Goal: Task Accomplishment & Management: Manage account settings

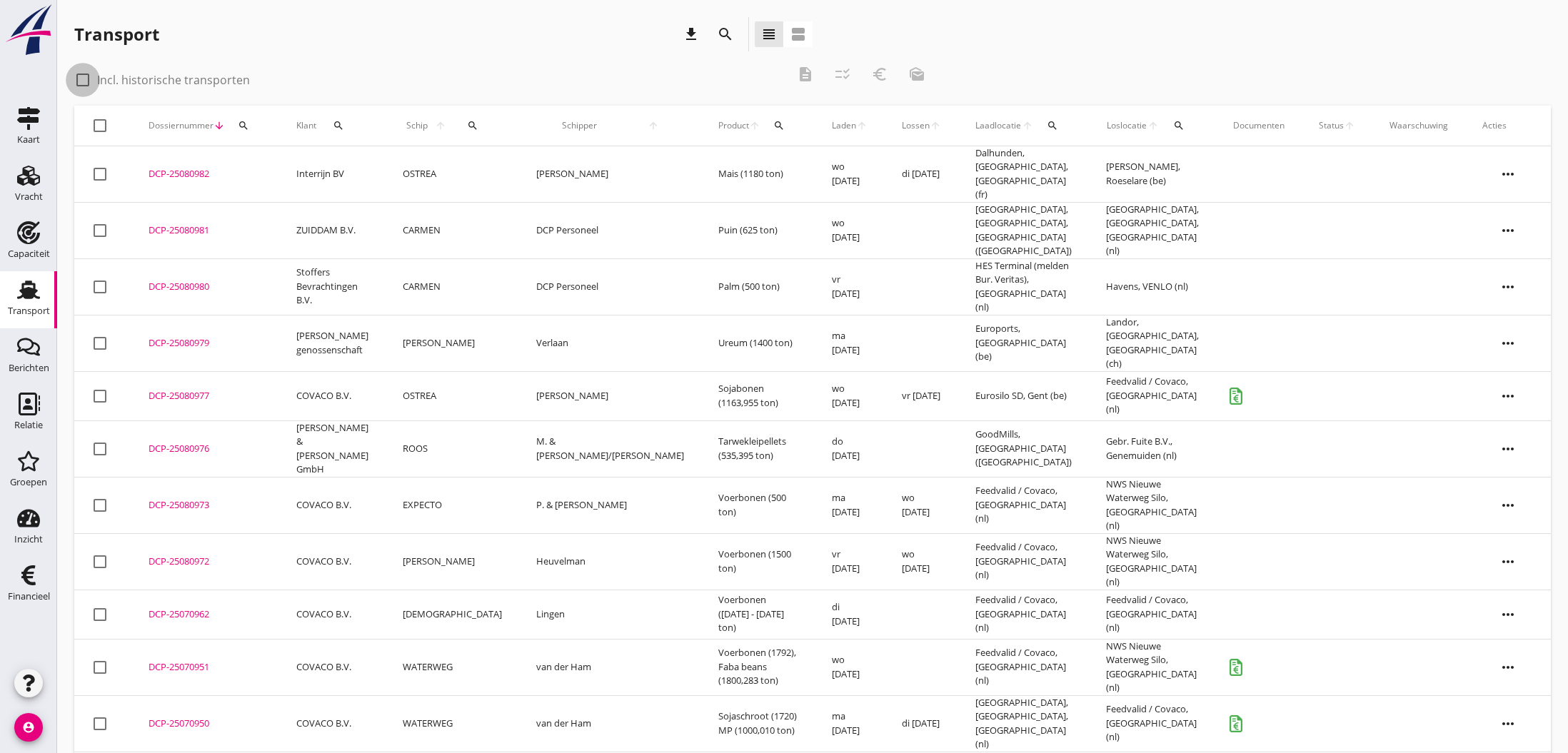
click at [83, 80] on div at bounding box center [82, 80] width 24 height 24
checkbox input "true"
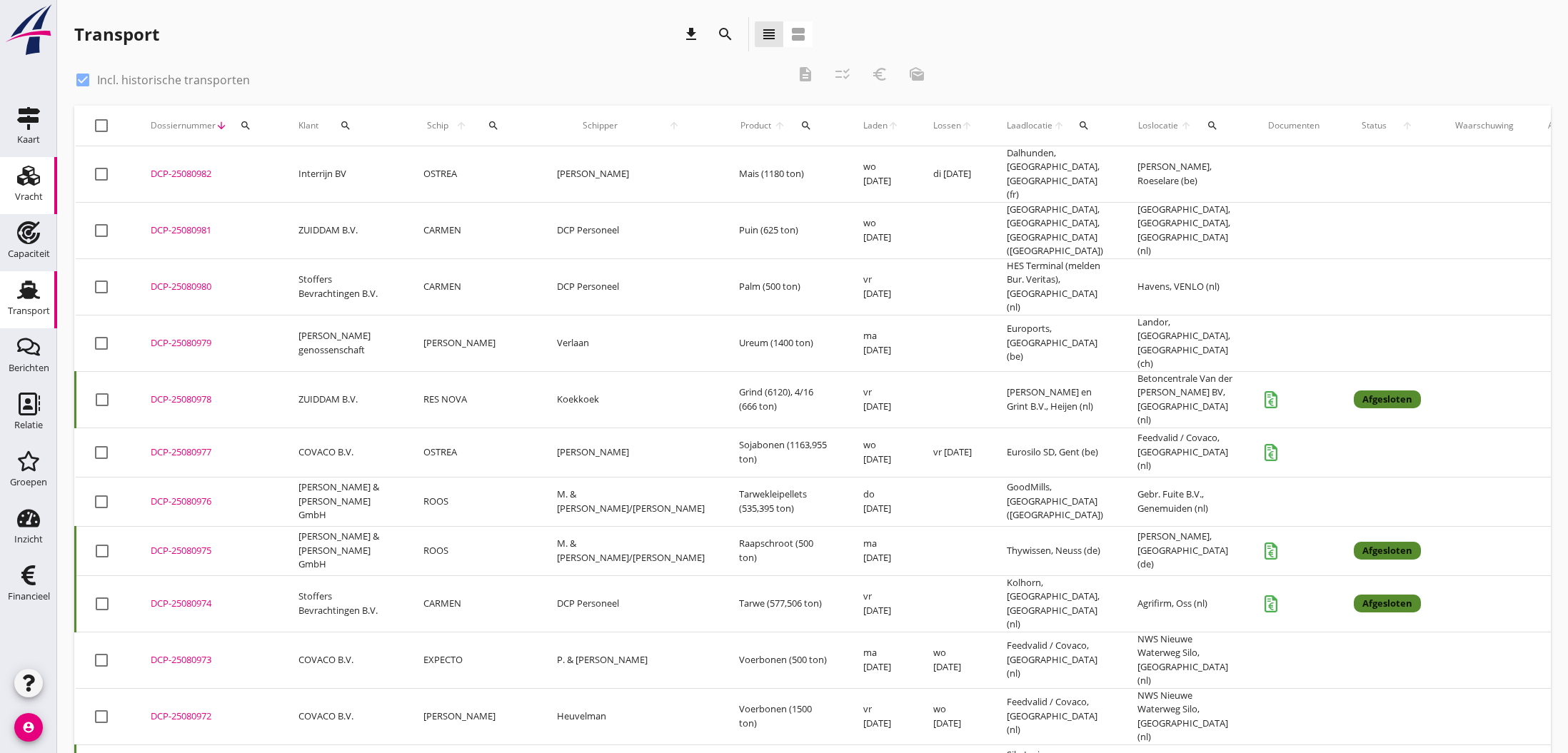
click at [34, 173] on use at bounding box center [29, 176] width 23 height 20
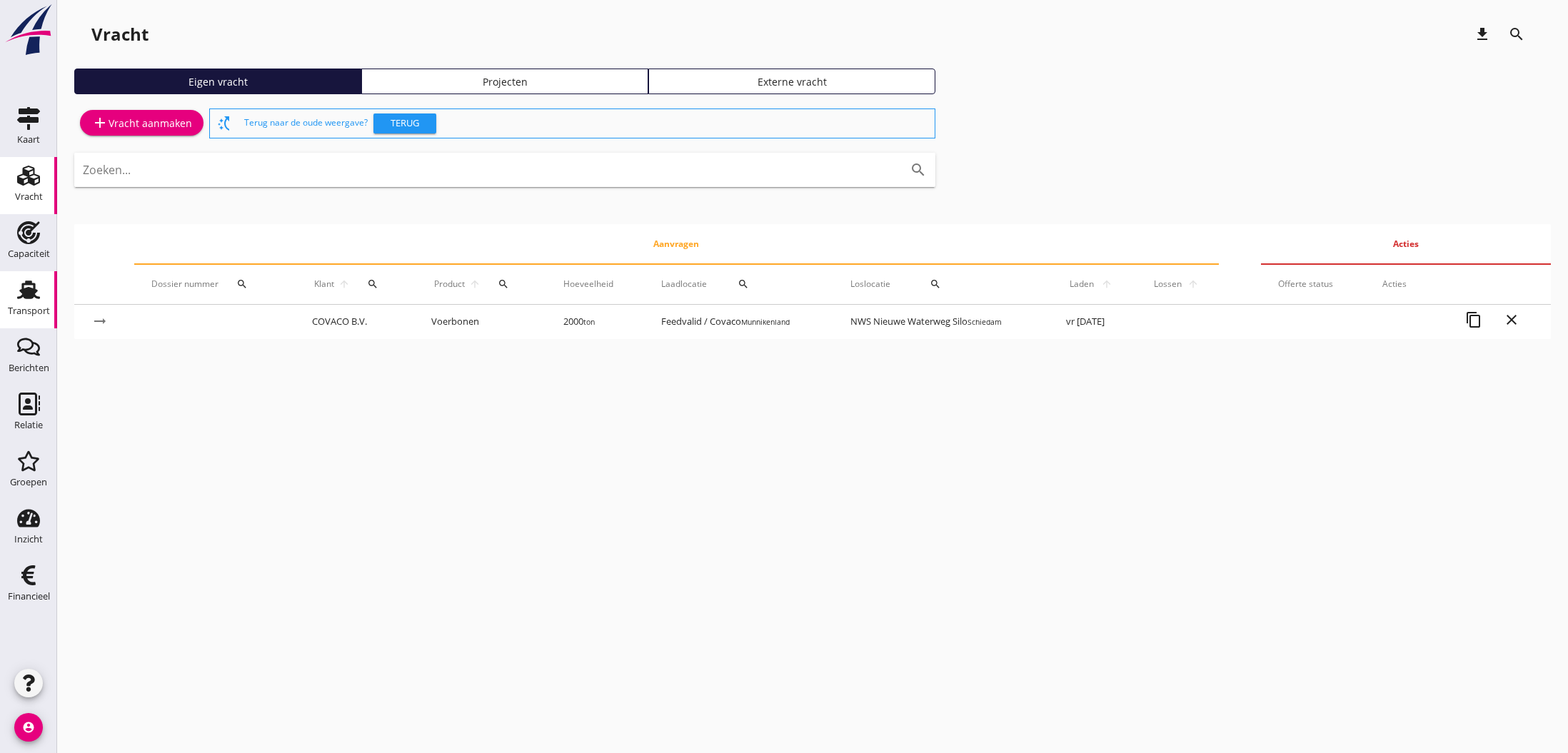
click at [22, 296] on use at bounding box center [29, 290] width 23 height 18
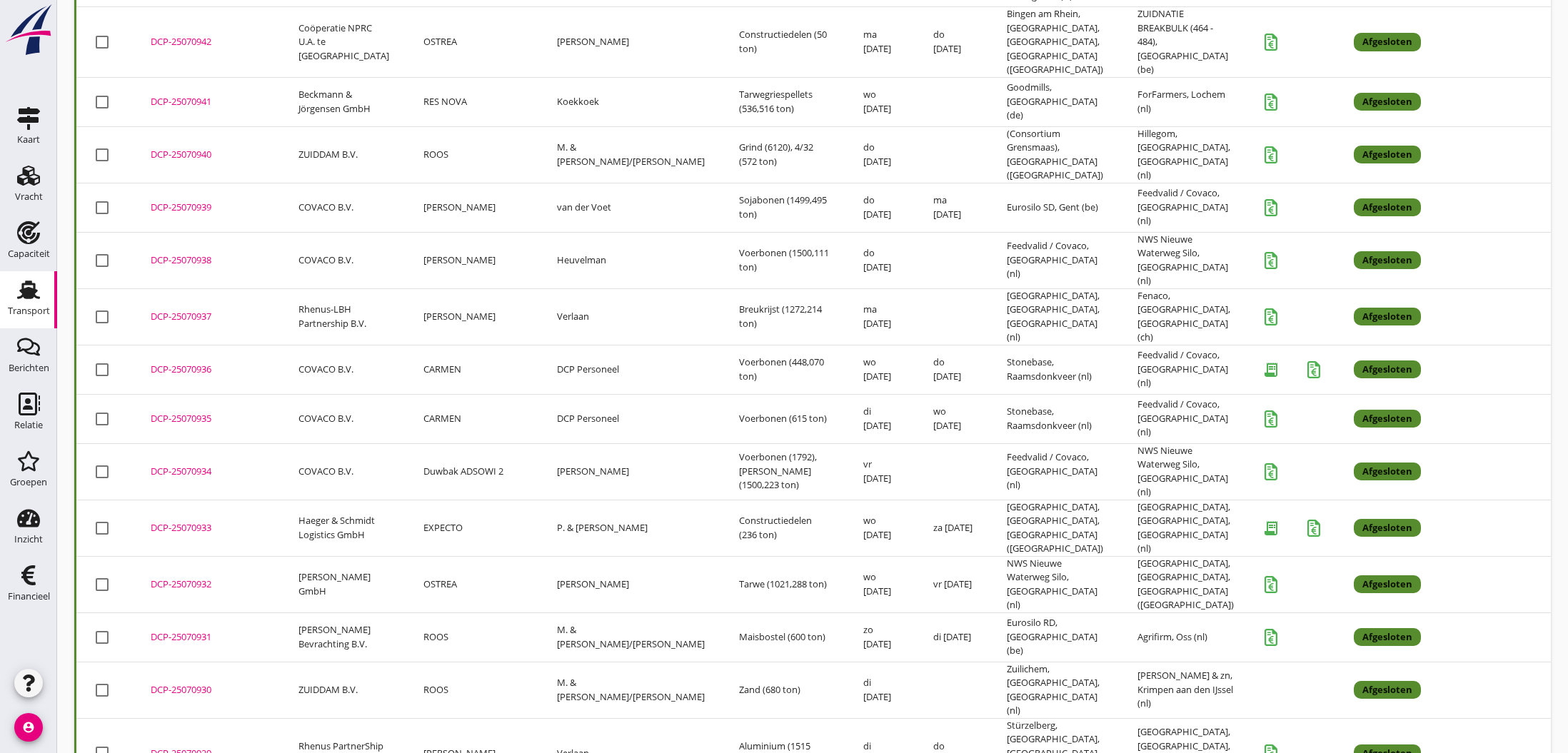
scroll to position [2281, 0]
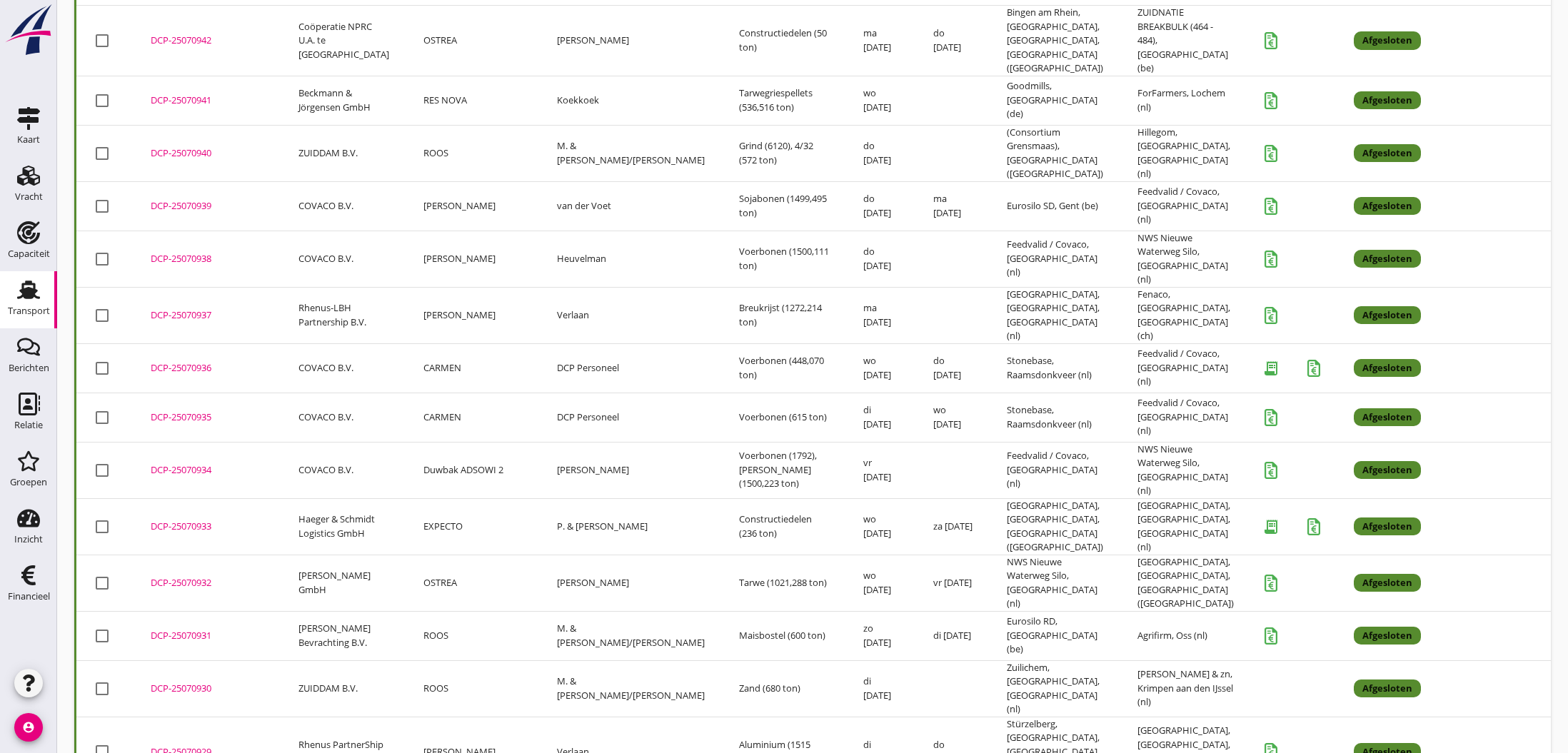
click at [199, 682] on div "DCP-25070930" at bounding box center [207, 689] width 113 height 14
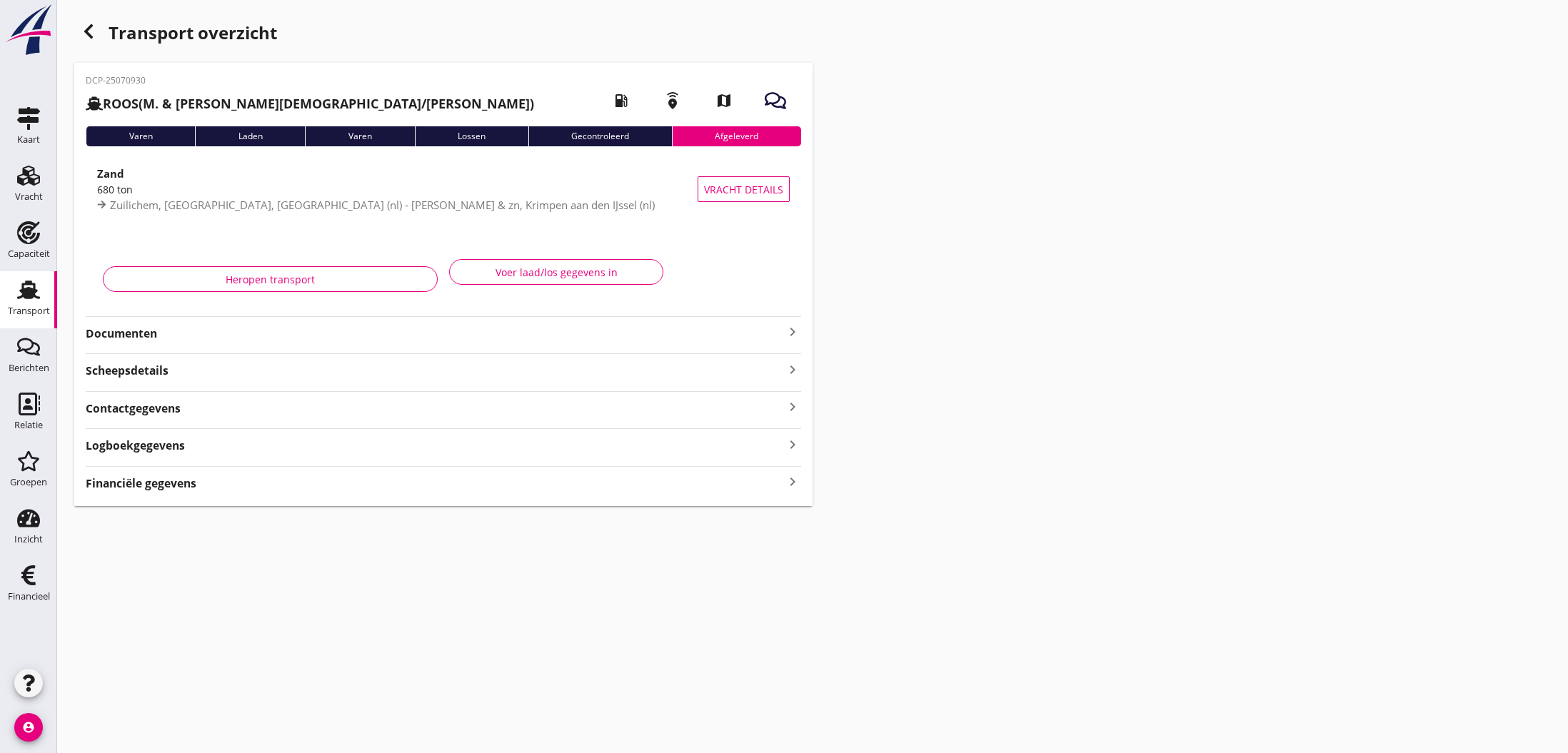
click at [789, 335] on icon "keyboard_arrow_right" at bounding box center [792, 332] width 17 height 17
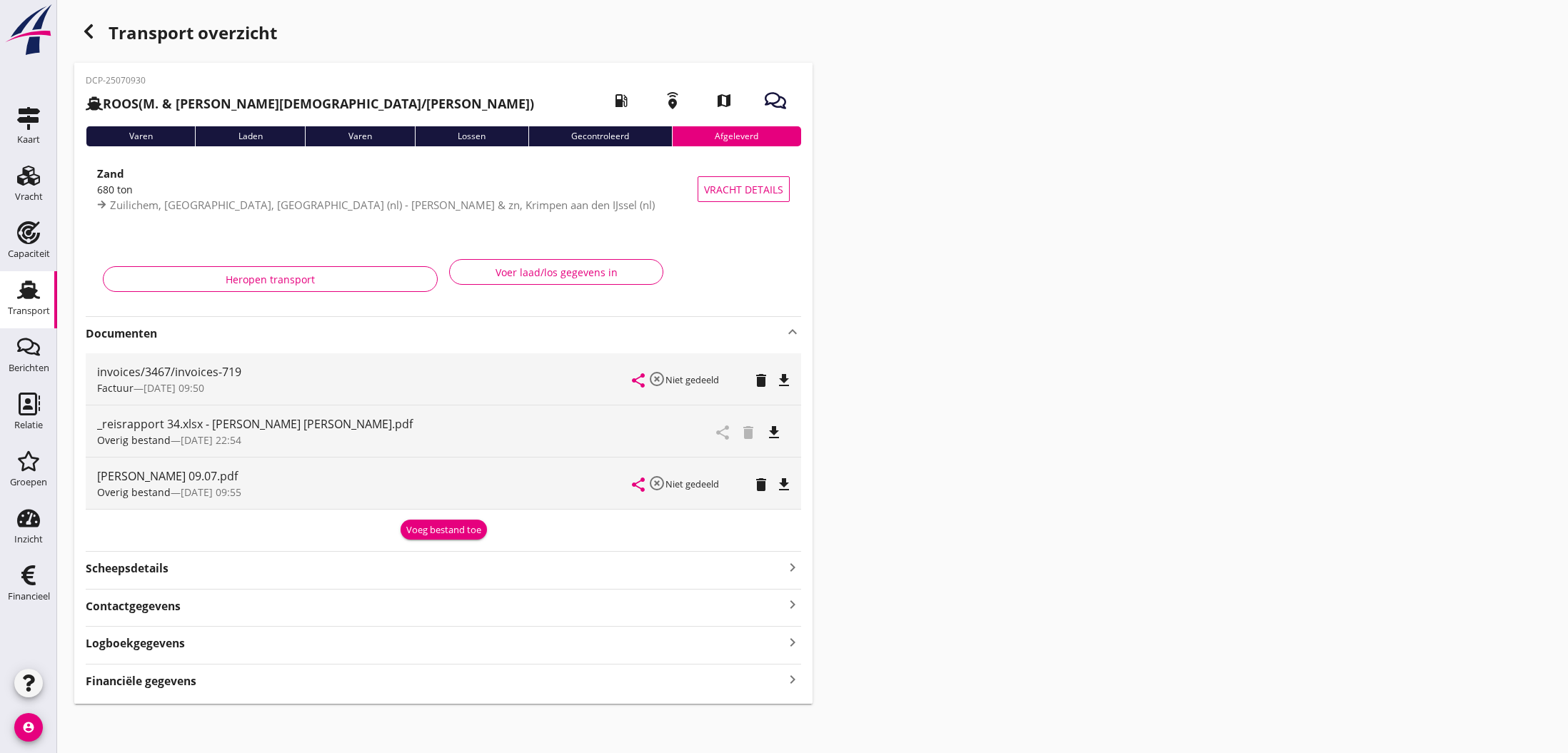
click at [782, 380] on icon "file_download" at bounding box center [784, 381] width 17 height 17
click at [782, 380] on icon "open_in_browser" at bounding box center [784, 381] width 17 height 17
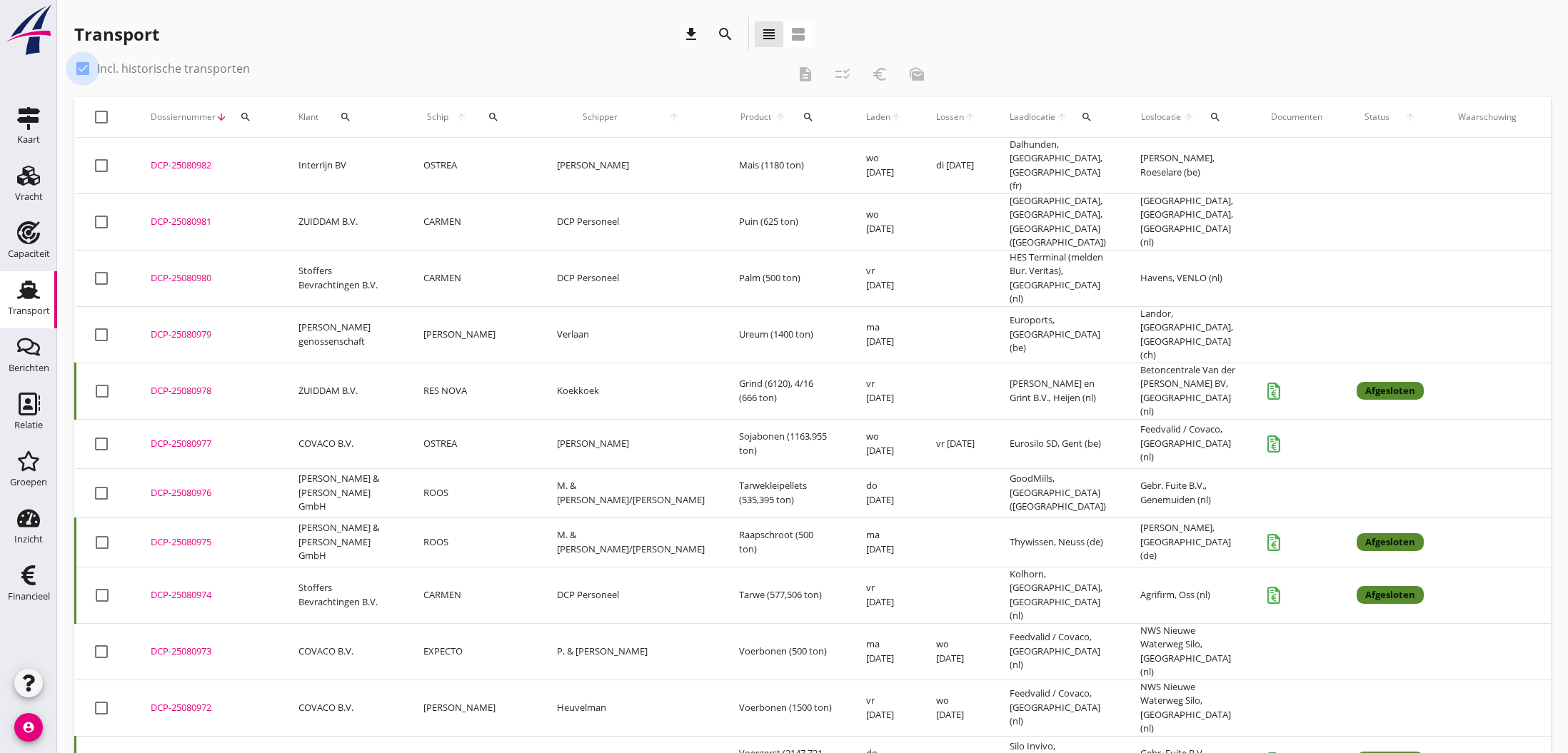
click at [84, 68] on div at bounding box center [82, 68] width 24 height 24
checkbox input "false"
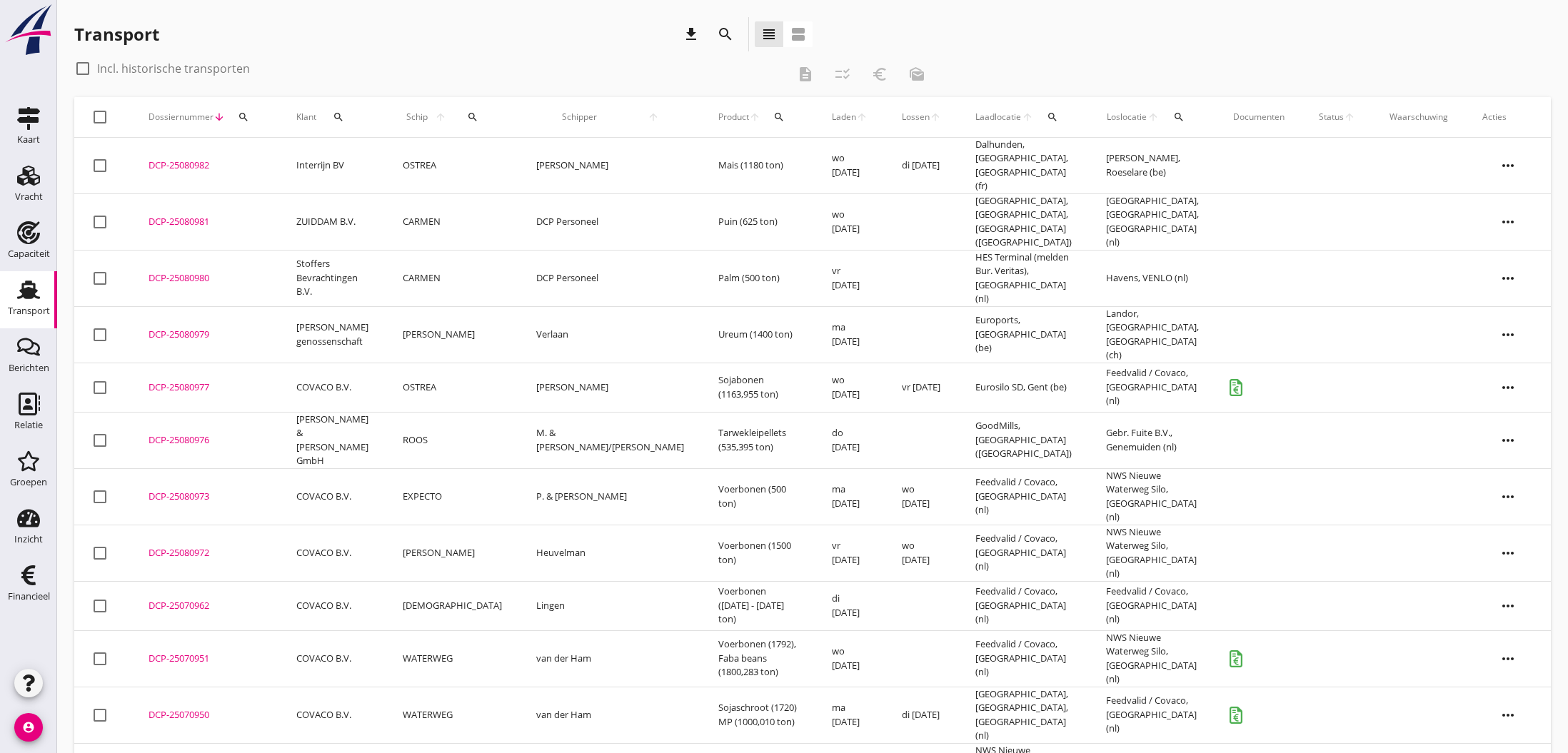
click at [172, 490] on div "DCP-25080973" at bounding box center [205, 497] width 113 height 14
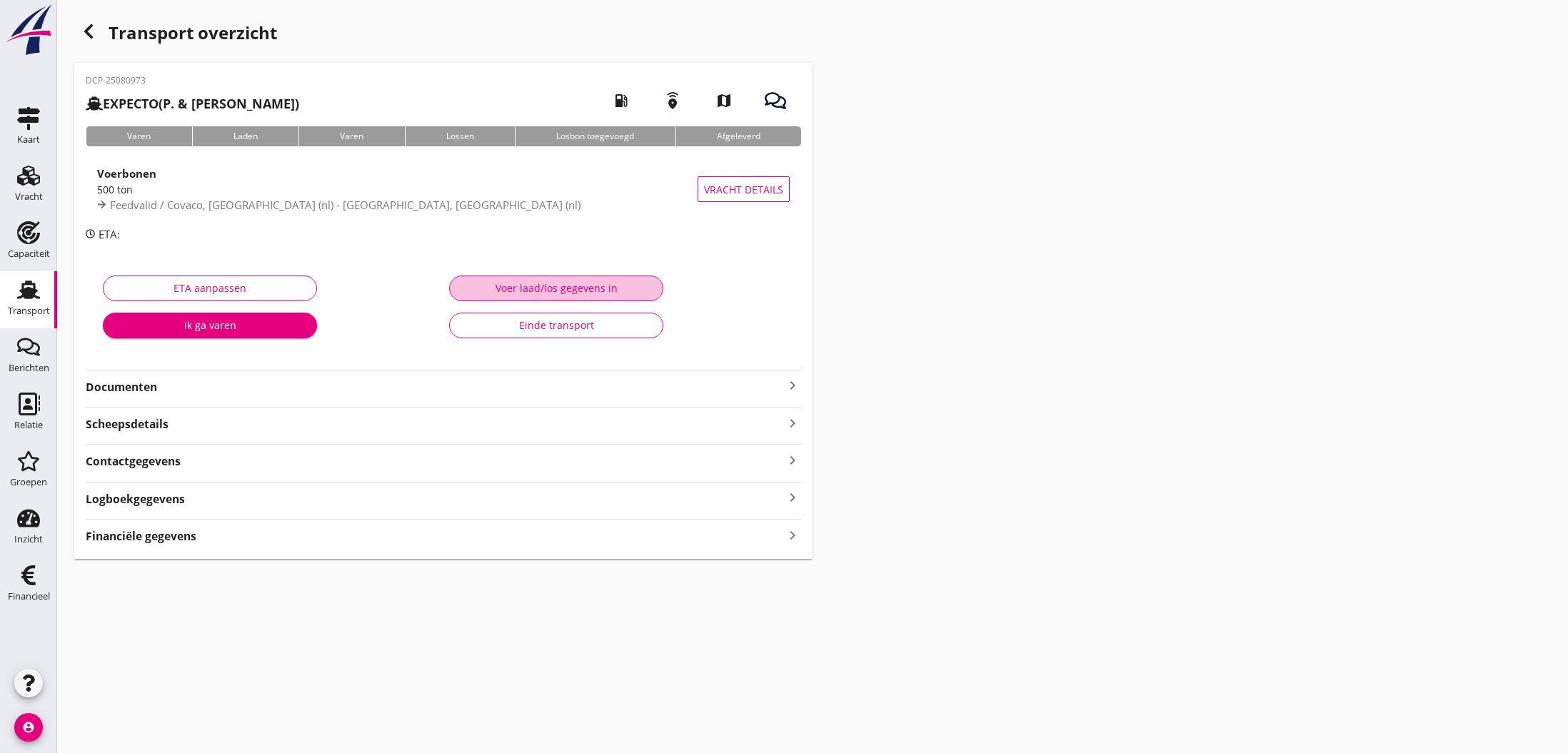
click at [549, 292] on div "Voer laad/los gegevens in" at bounding box center [556, 289] width 190 height 15
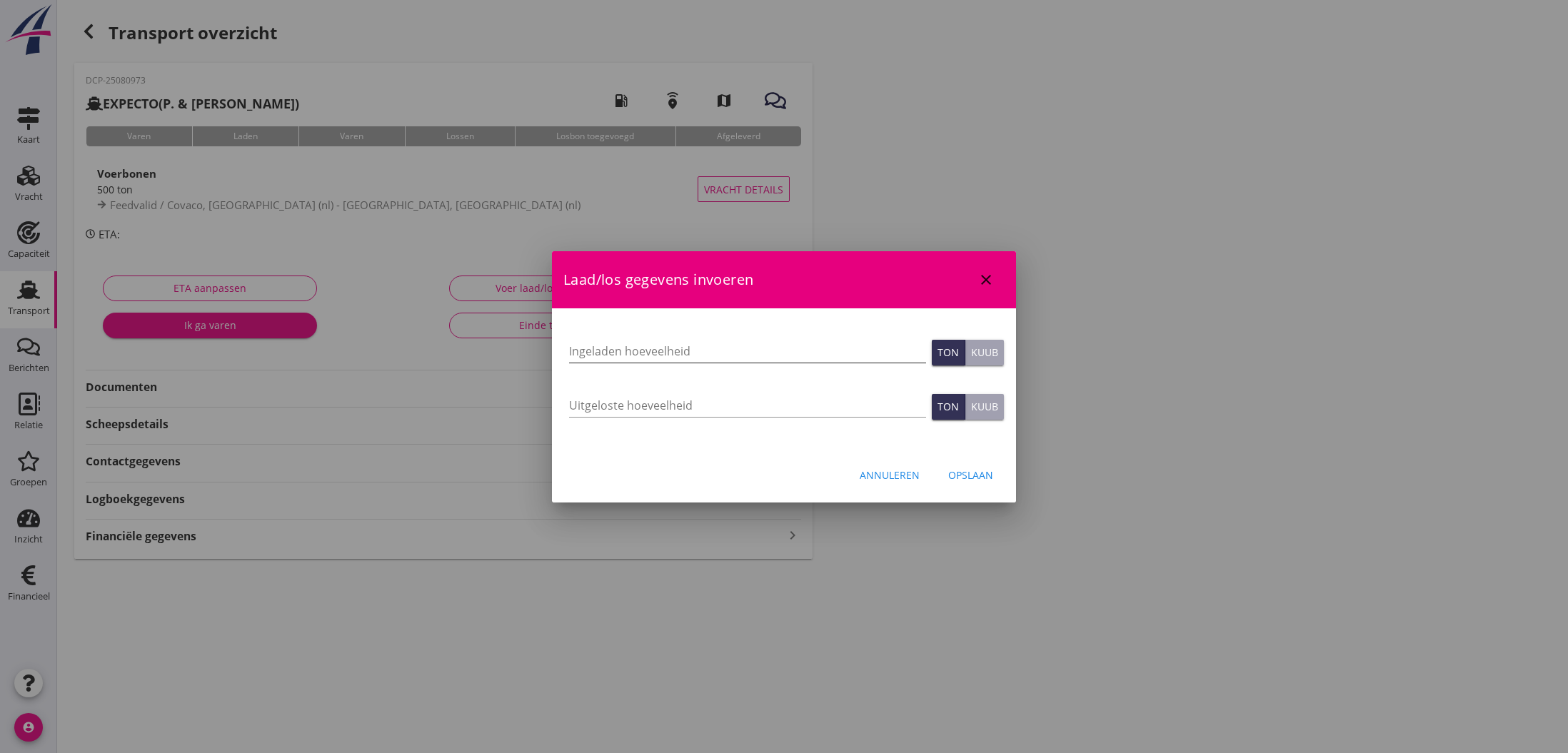
click at [608, 354] on input "Ingeladen hoeveelheid" at bounding box center [747, 351] width 357 height 23
type input "499.202"
click at [630, 404] on input "Uitgeloste hoeveelheid" at bounding box center [747, 406] width 357 height 23
type input "499.202"
click at [973, 478] on div "Opslaan" at bounding box center [971, 476] width 45 height 15
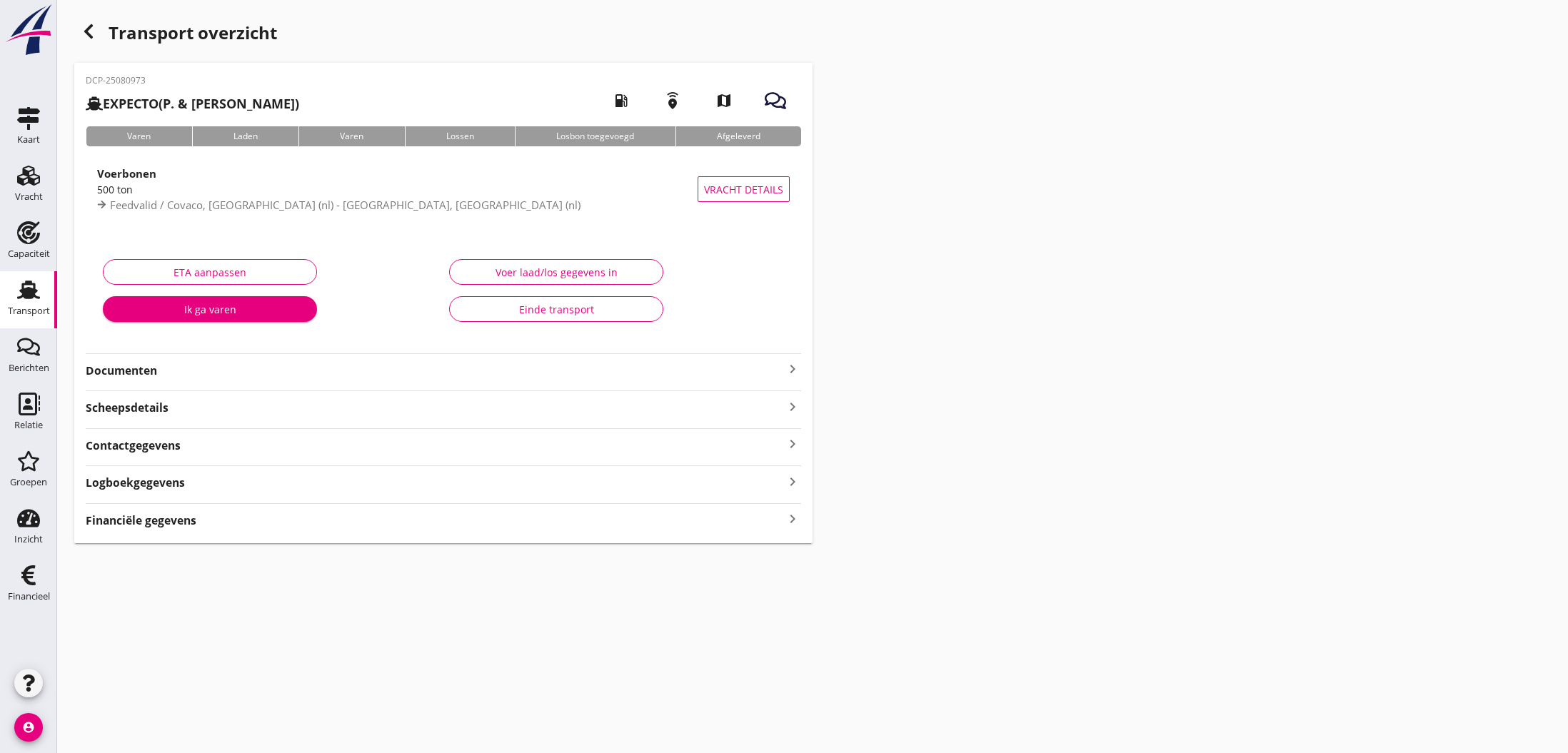
click at [793, 367] on icon "keyboard_arrow_right" at bounding box center [792, 369] width 17 height 17
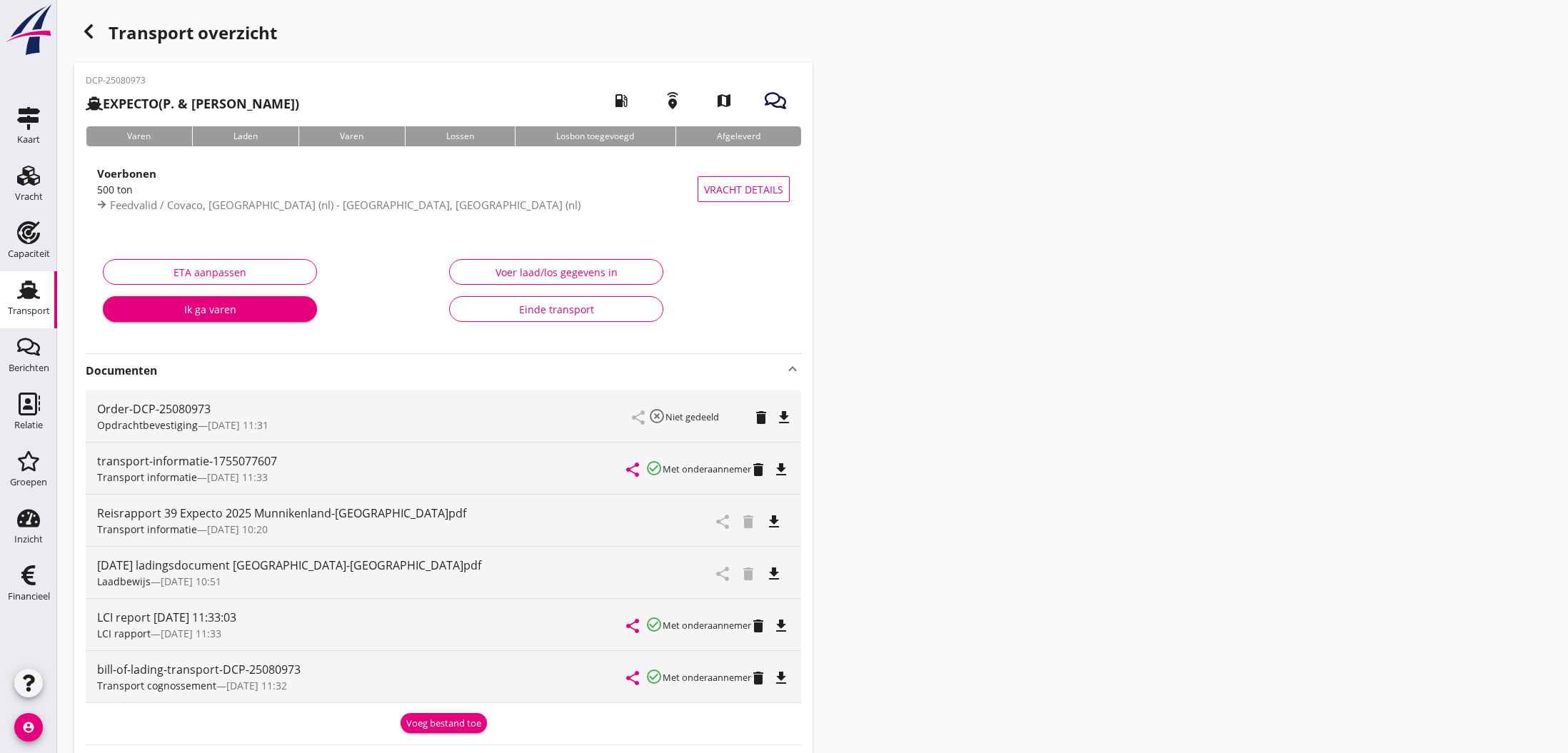
click at [786, 420] on icon "file_download" at bounding box center [784, 418] width 17 height 17
click at [786, 420] on icon "open_in_browser" at bounding box center [784, 418] width 17 height 17
click at [88, 33] on icon "button" at bounding box center [88, 32] width 17 height 17
